Goal: Transaction & Acquisition: Purchase product/service

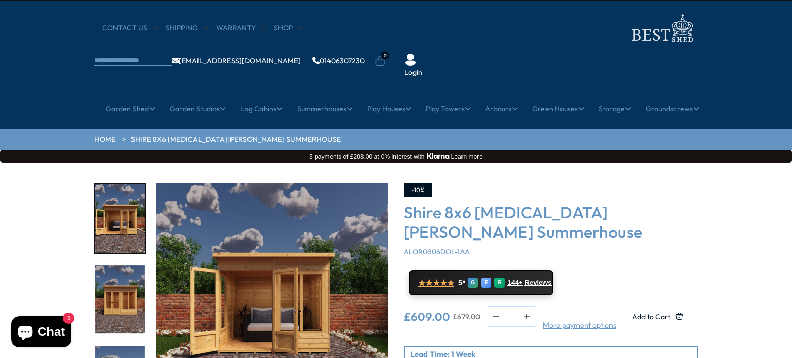
scroll to position [25, 0]
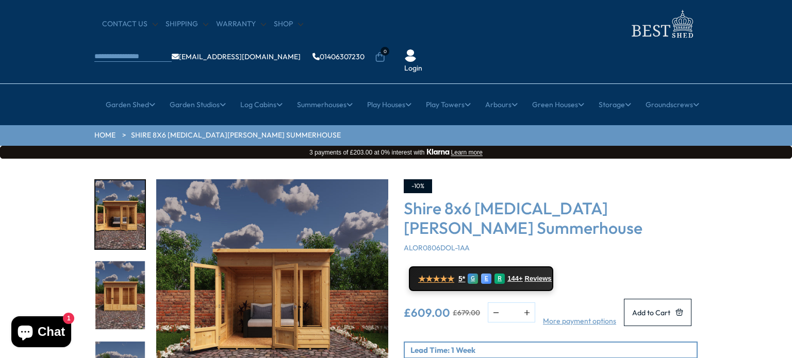
drag, startPoint x: 791, startPoint y: 148, endPoint x: 788, endPoint y: 118, distance: 30.0
click at [788, 159] on div "Click To Expand Click To Expand Click To Expand Click To Expand Click To Expand…" at bounding box center [396, 314] width 792 height 311
drag, startPoint x: 778, startPoint y: 147, endPoint x: 775, endPoint y: 81, distance: 66.0
click at [761, 202] on div "Click To Expand Click To Expand Click To Expand Click To Expand Click To Expand…" at bounding box center [396, 314] width 792 height 311
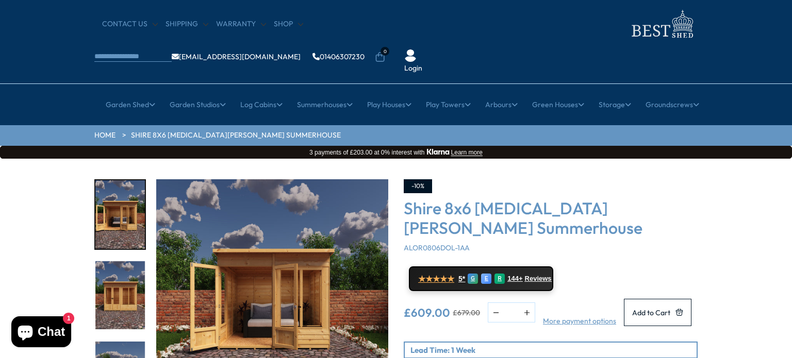
click at [117, 274] on img "2 / 9" at bounding box center [119, 295] width 49 height 69
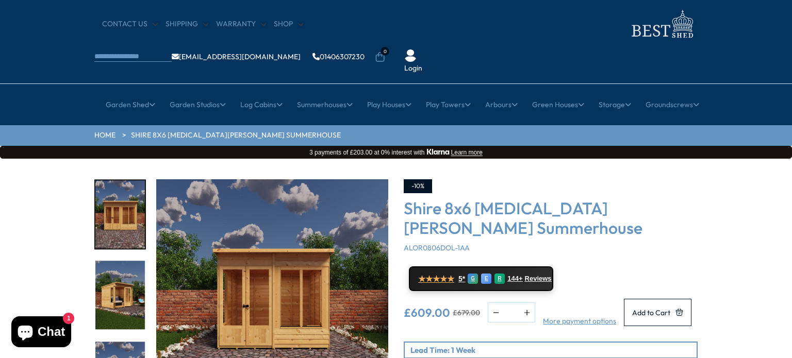
click at [122, 283] on img "3 / 9" at bounding box center [119, 295] width 49 height 69
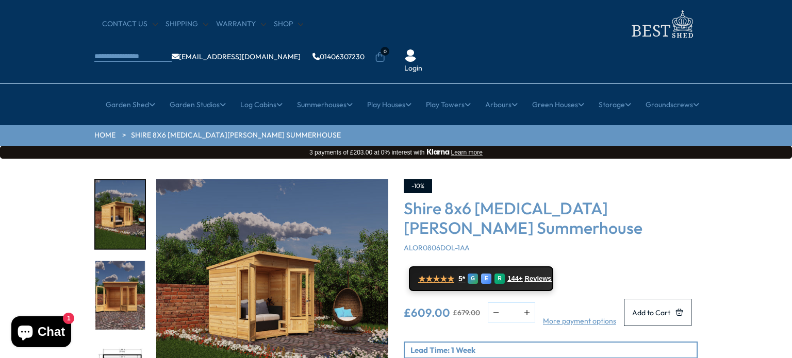
click at [124, 290] on img "4 / 9" at bounding box center [119, 295] width 49 height 69
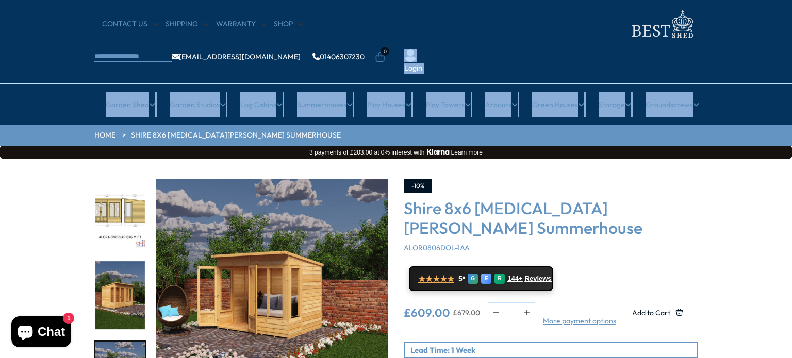
drag, startPoint x: 791, startPoint y: 37, endPoint x: 791, endPoint y: 64, distance: 26.8
click at [791, 64] on header "We now accept Klarna! We now accept Klarna! We now accept Klarna! We now accept…" at bounding box center [396, 50] width 792 height 150
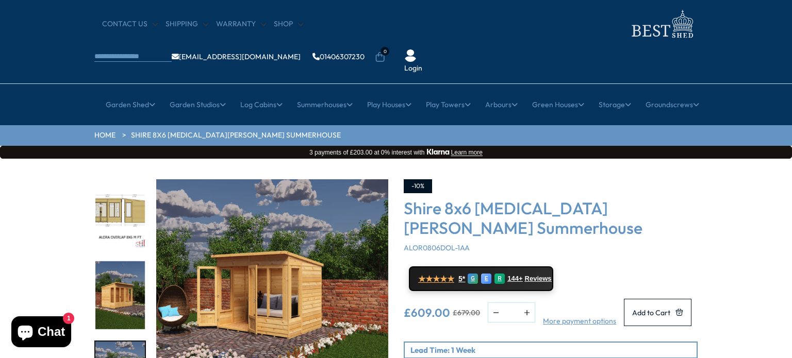
click at [791, 92] on nav "× [GEOGRAPHIC_DATA] [GEOGRAPHIC_DATA] All Sheds Wooden Sheds Cheap Sheds" at bounding box center [396, 105] width 824 height 26
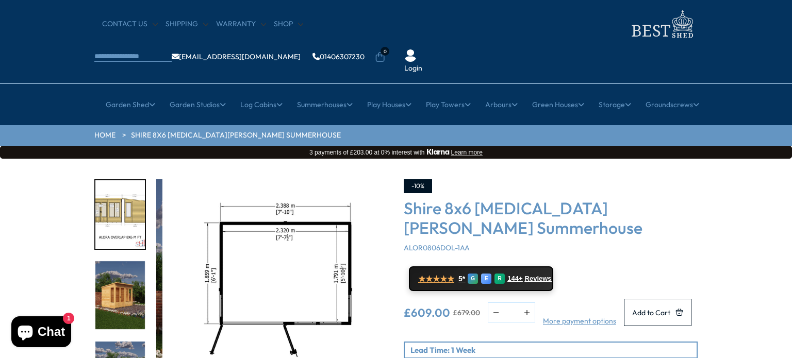
click at [766, 159] on div "Click To Expand Click To Expand Click To Expand Click To Expand Click To Expand…" at bounding box center [396, 314] width 792 height 311
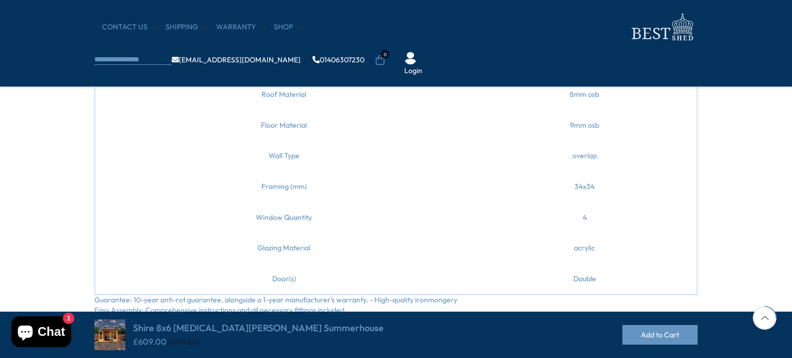
scroll to position [709, 0]
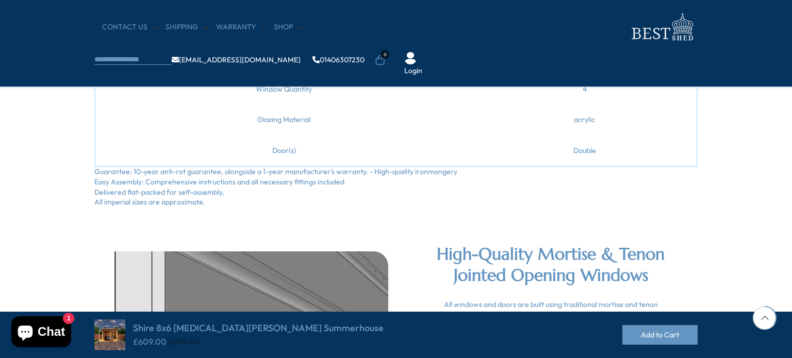
drag, startPoint x: 791, startPoint y: 154, endPoint x: 777, endPoint y: 272, distance: 118.8
